Goal: Task Accomplishment & Management: Manage account settings

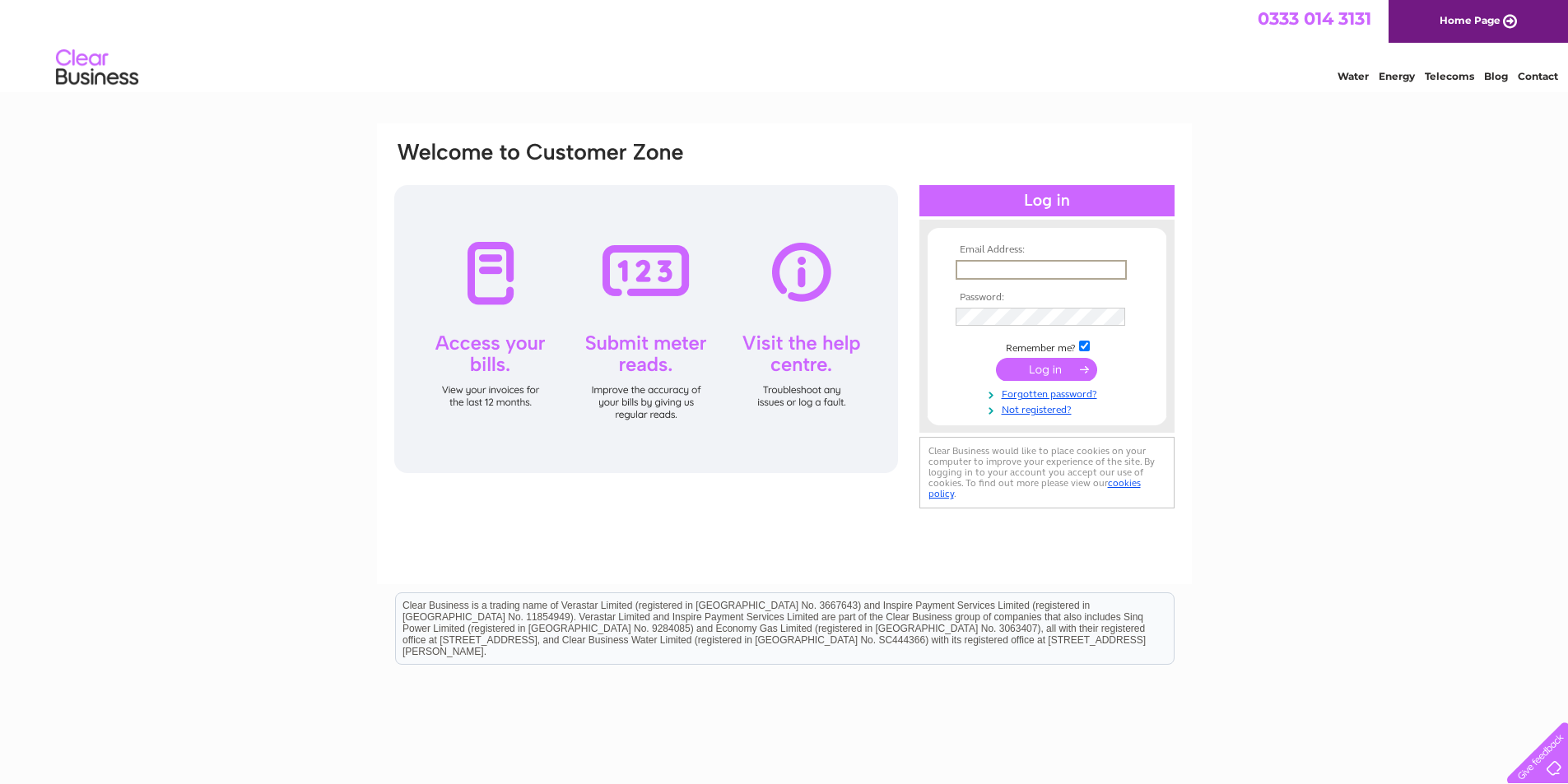
click at [1047, 269] on input "text" at bounding box center [1040, 269] width 171 height 20
click at [1022, 268] on input "text" at bounding box center [1040, 269] width 171 height 20
type input "[PERSON_NAME][EMAIL_ADDRESS][DOMAIN_NAME]"
click at [1020, 373] on input "submit" at bounding box center [1047, 368] width 102 height 23
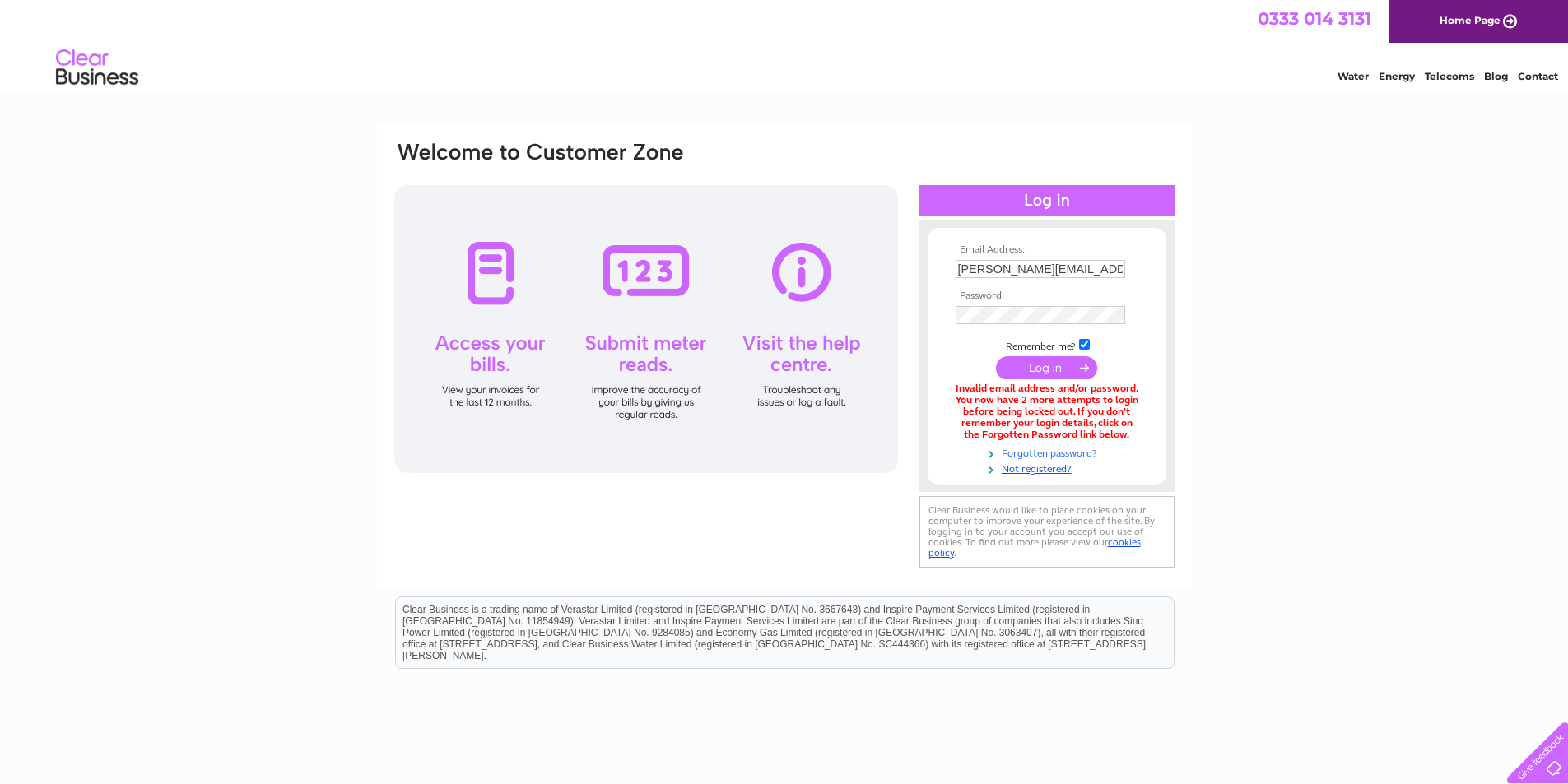
click at [1055, 453] on link "Forgotten password?" at bounding box center [1048, 452] width 187 height 16
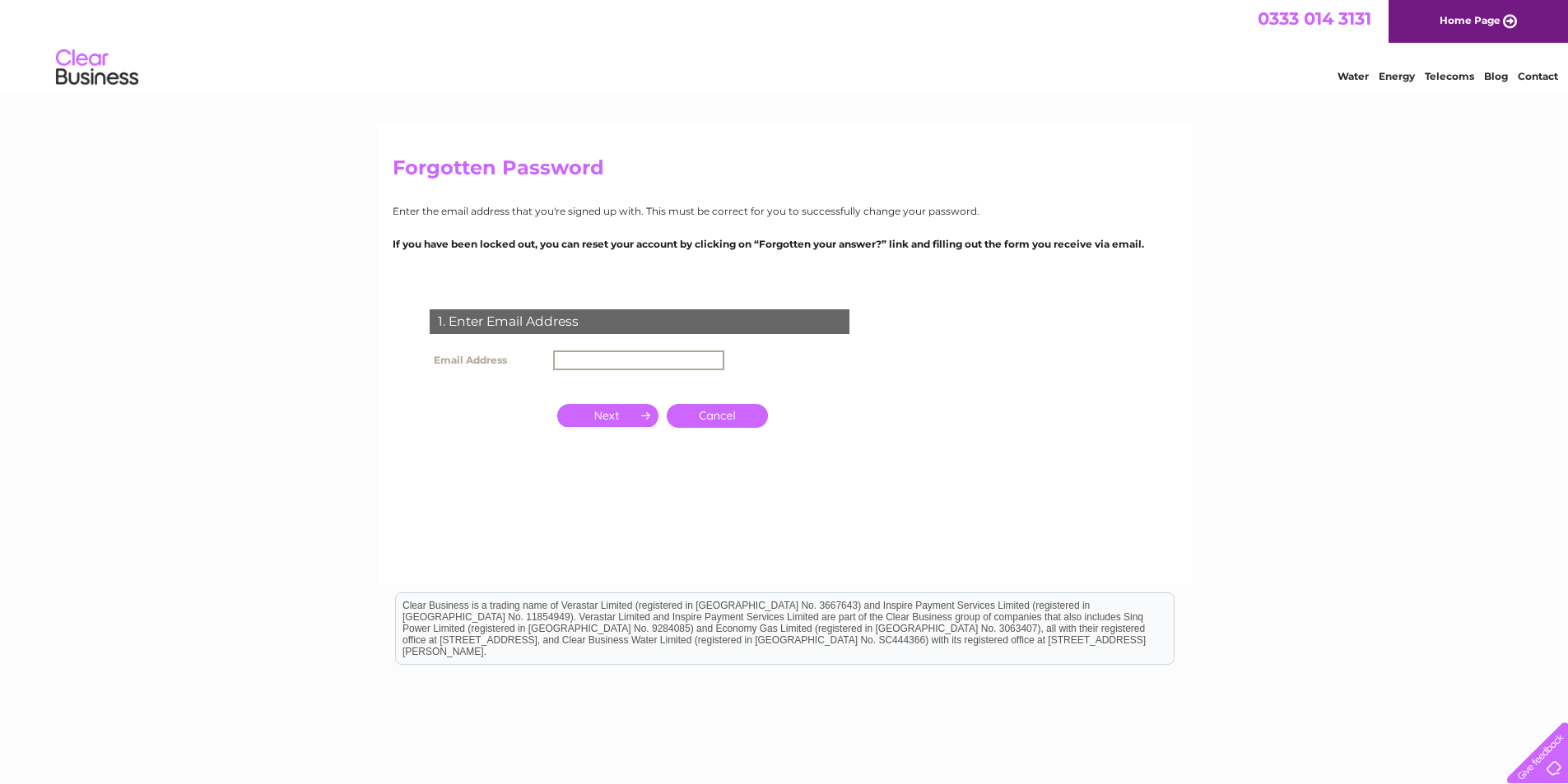
click at [570, 358] on input "text" at bounding box center [638, 360] width 171 height 20
type input "[PERSON_NAME][EMAIL_ADDRESS][DOMAIN_NAME]"
click at [615, 416] on input "button" at bounding box center [608, 416] width 102 height 23
